Goal: Information Seeking & Learning: Learn about a topic

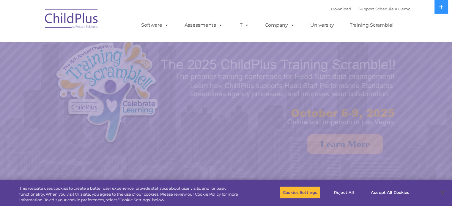
select select "MEDIUM"
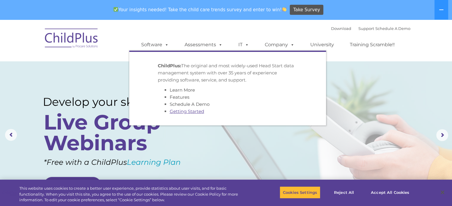
click at [184, 114] on link "Getting Started" at bounding box center [187, 112] width 34 height 6
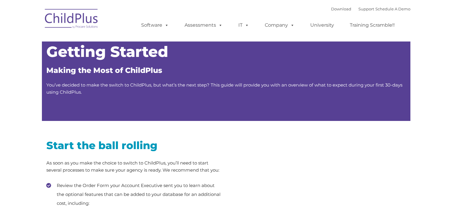
type input ""
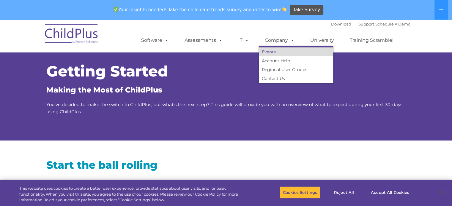
click at [266, 53] on link "Events" at bounding box center [296, 52] width 74 height 9
